Goal: Task Accomplishment & Management: Manage account settings

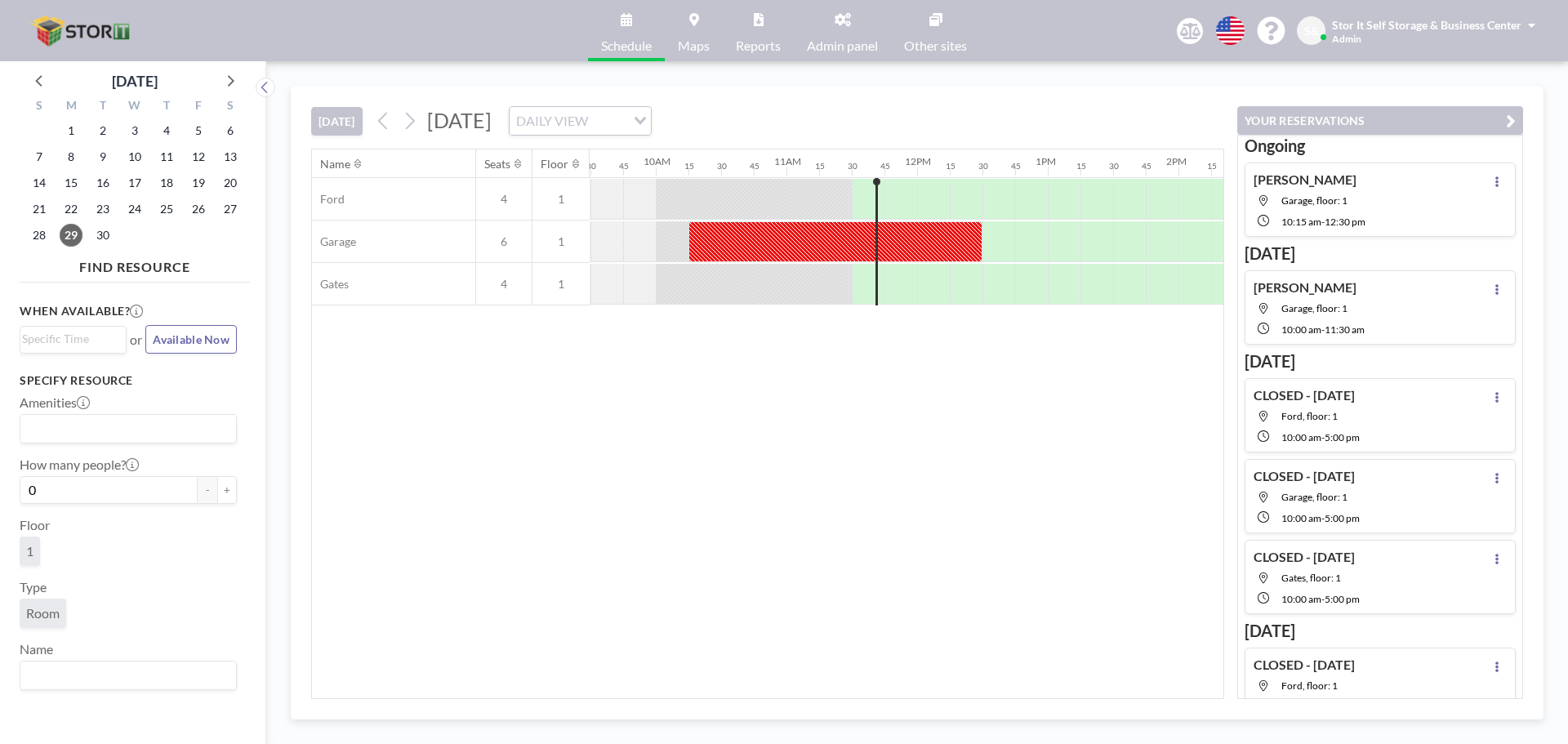
scroll to position [0, 1241]
click at [959, 246] on div at bounding box center [834, 242] width 294 height 41
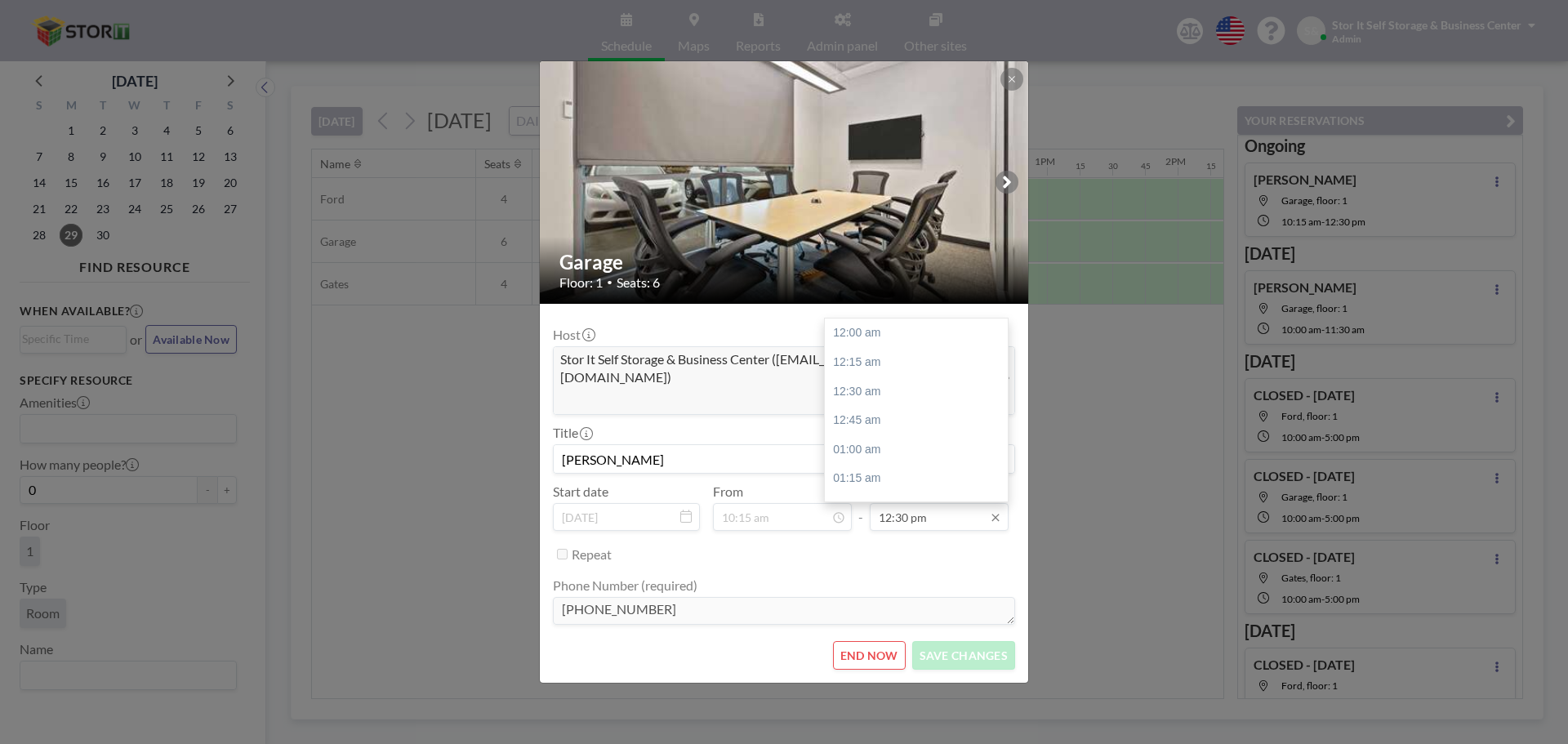
scroll to position [1455, 0]
drag, startPoint x: 923, startPoint y: 508, endPoint x: 938, endPoint y: 383, distance: 125.9
click at [938, 504] on div "12:30 pm 12:00 am 12:15 am 12:30 am 12:45 am 01:00 am 01:15 am 01:30 am 01:45 a…" at bounding box center [940, 517] width 139 height 27
click at [923, 394] on div "11:45 am" at bounding box center [921, 409] width 192 height 29
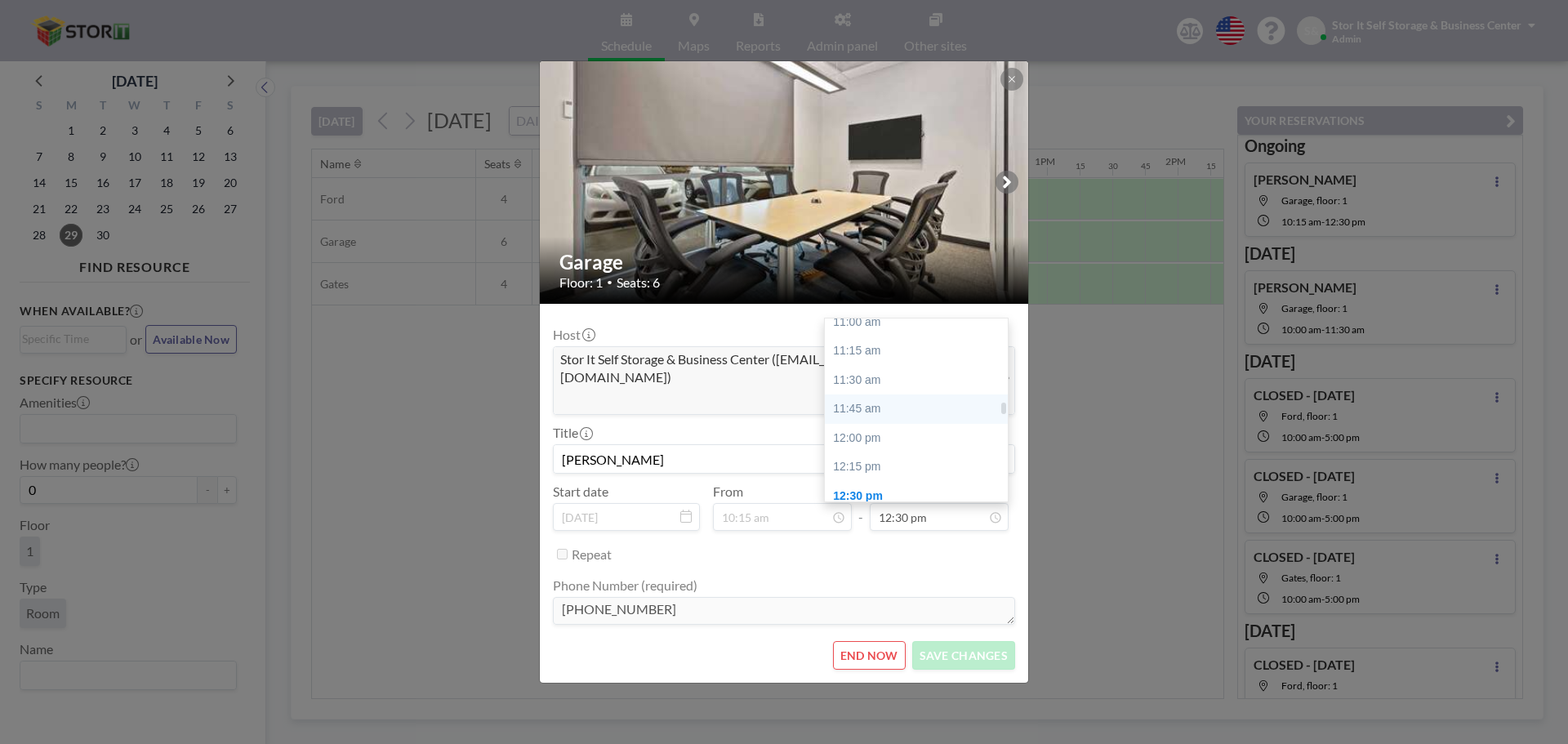
type input "11:45 am"
click at [943, 641] on button "SAVE CHANGES" at bounding box center [964, 655] width 103 height 28
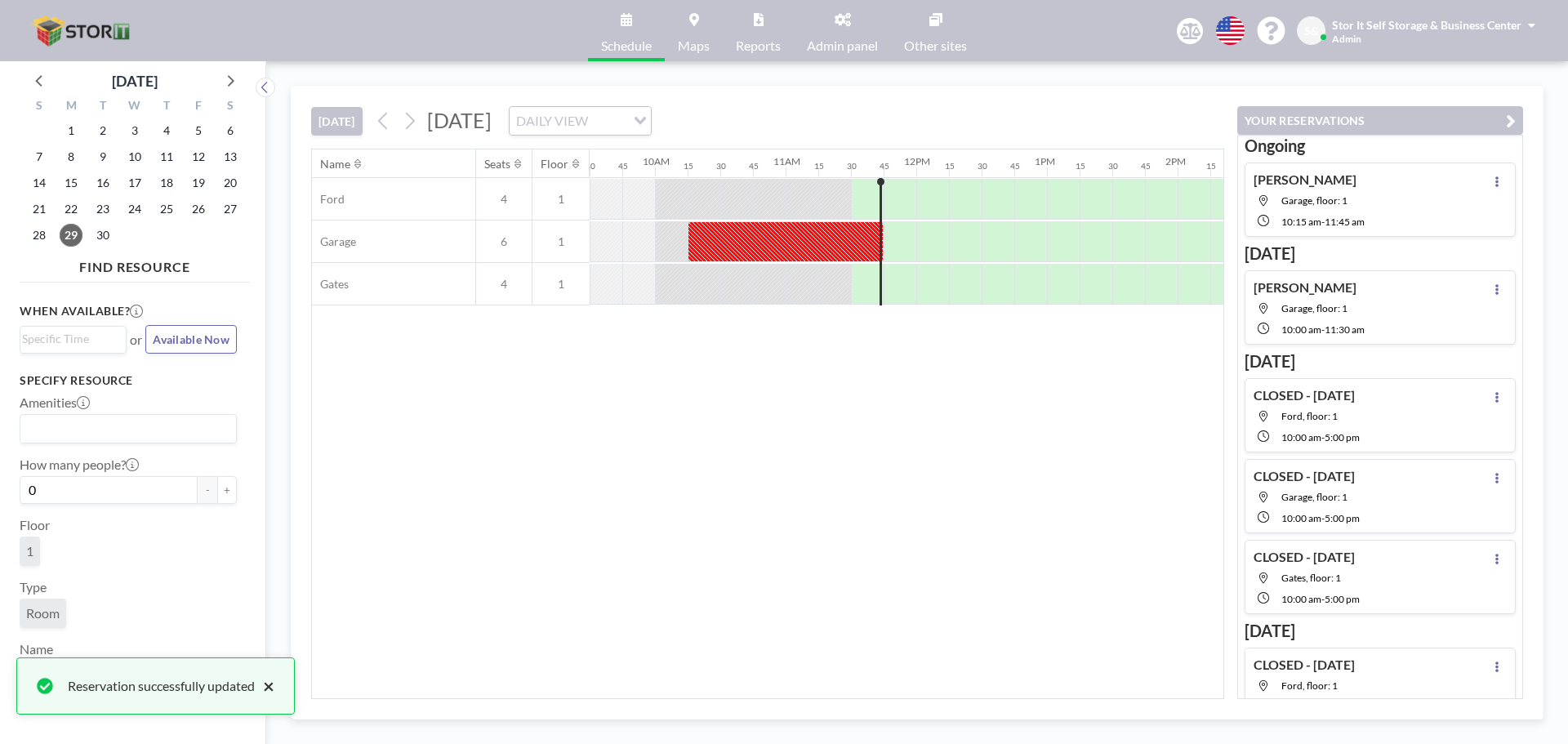
click at [268, 688] on button "×" at bounding box center [264, 686] width 20 height 20
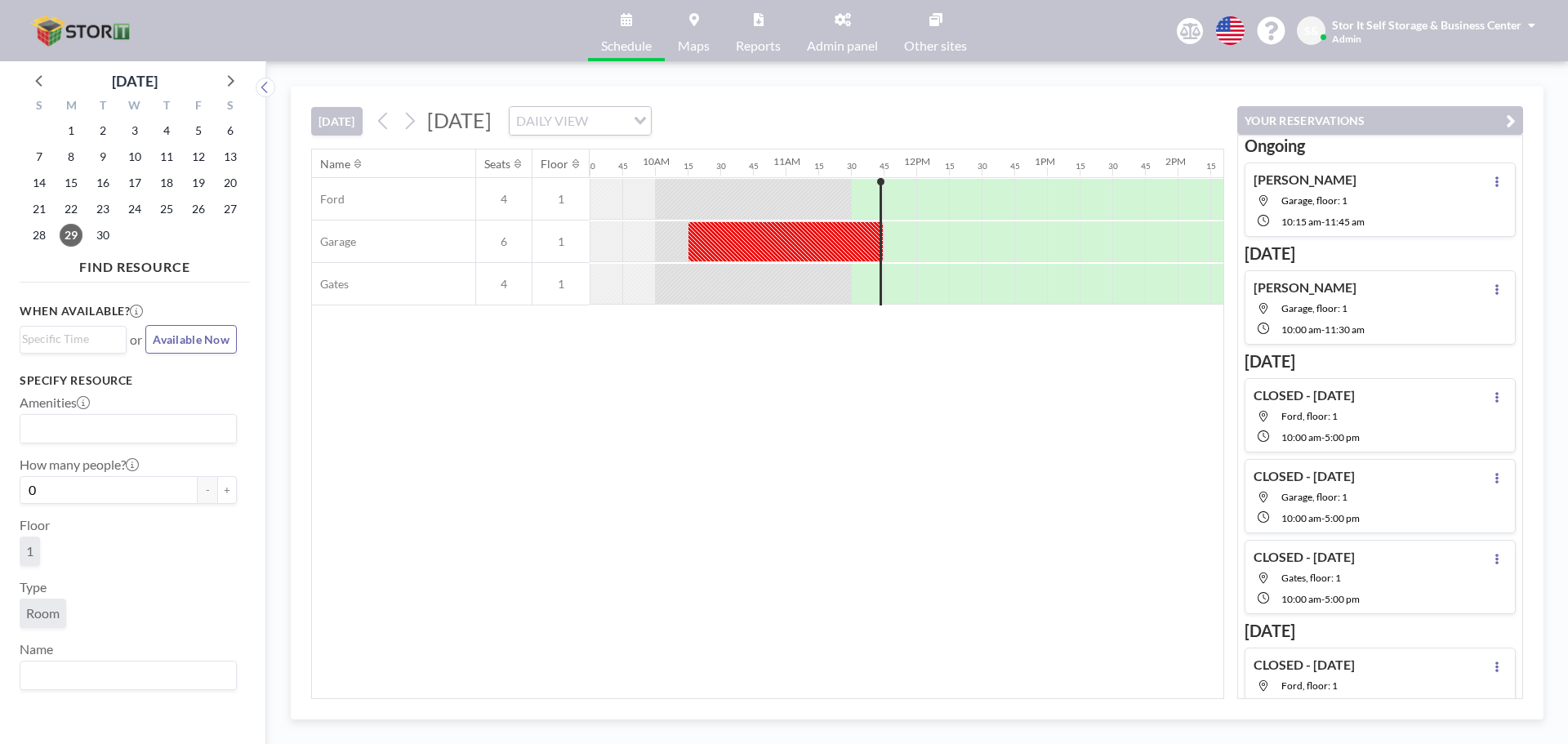
click at [626, 126] on div "DAILY VIEW" at bounding box center [568, 119] width 116 height 25
click at [948, 111] on div "[DATE] [DATE] DAILY VIEW Loading..." at bounding box center [768, 117] width 913 height 62
click at [810, 629] on div "Name Seats Floor 12AM 15 30 45 1AM 15 30 45 2AM 15 30 45 3AM 15 30 45 4AM 15 30…" at bounding box center [768, 424] width 911 height 549
